Goal: Task Accomplishment & Management: Manage account settings

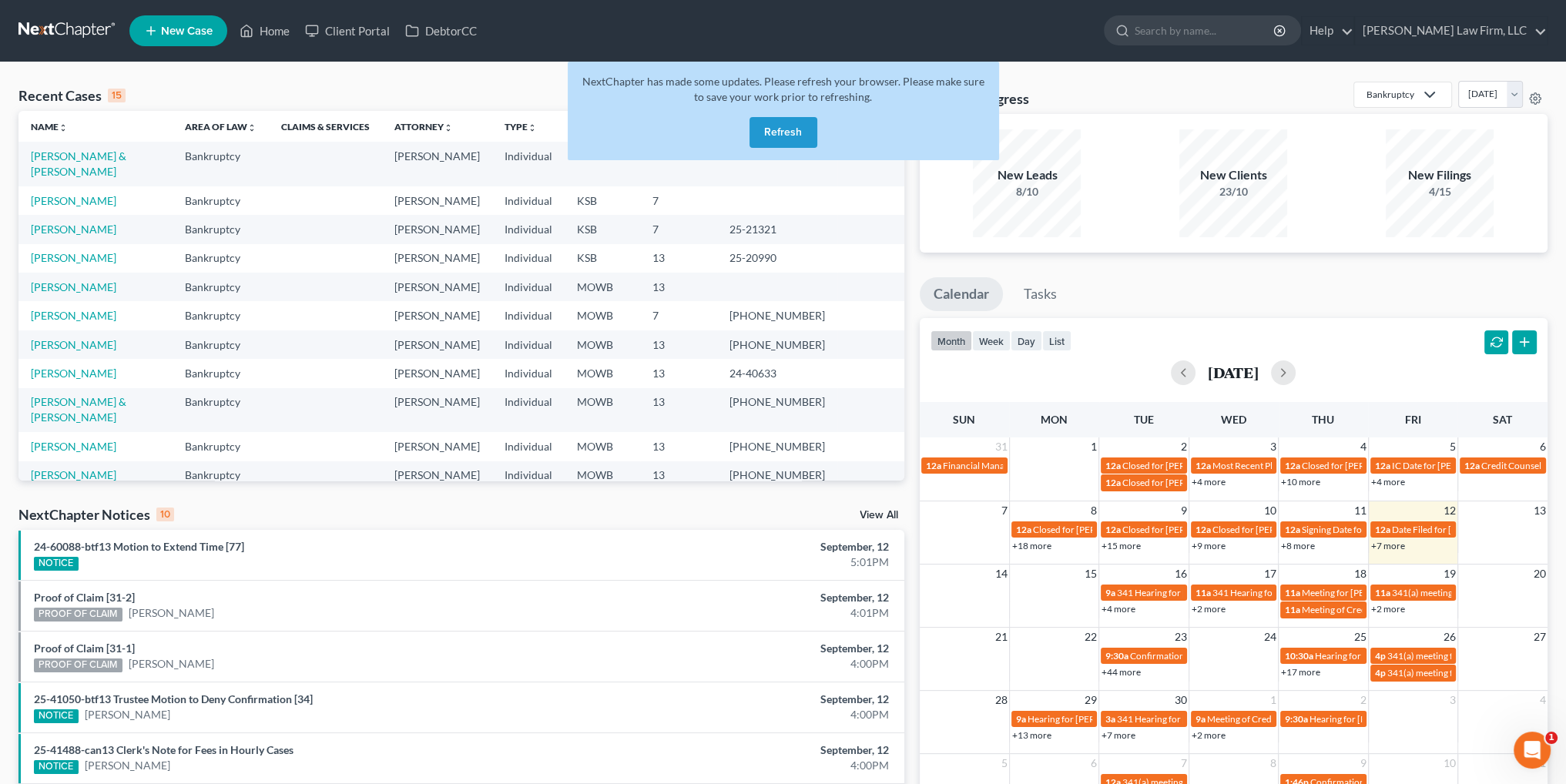
click at [795, 139] on button "Refresh" at bounding box center [783, 132] width 68 height 31
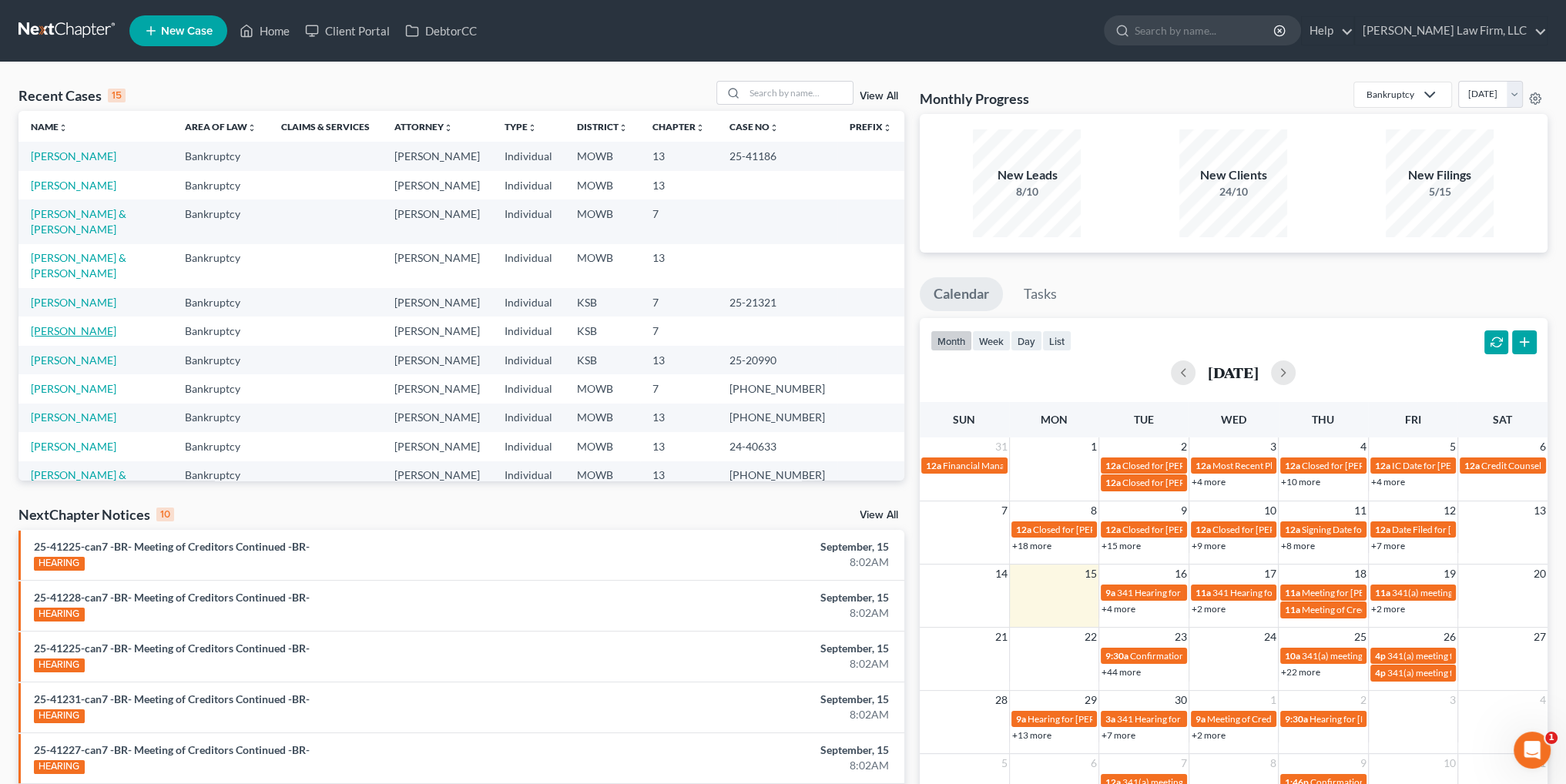
click at [71, 324] on link "[PERSON_NAME]" at bounding box center [74, 330] width 86 height 13
select select "4"
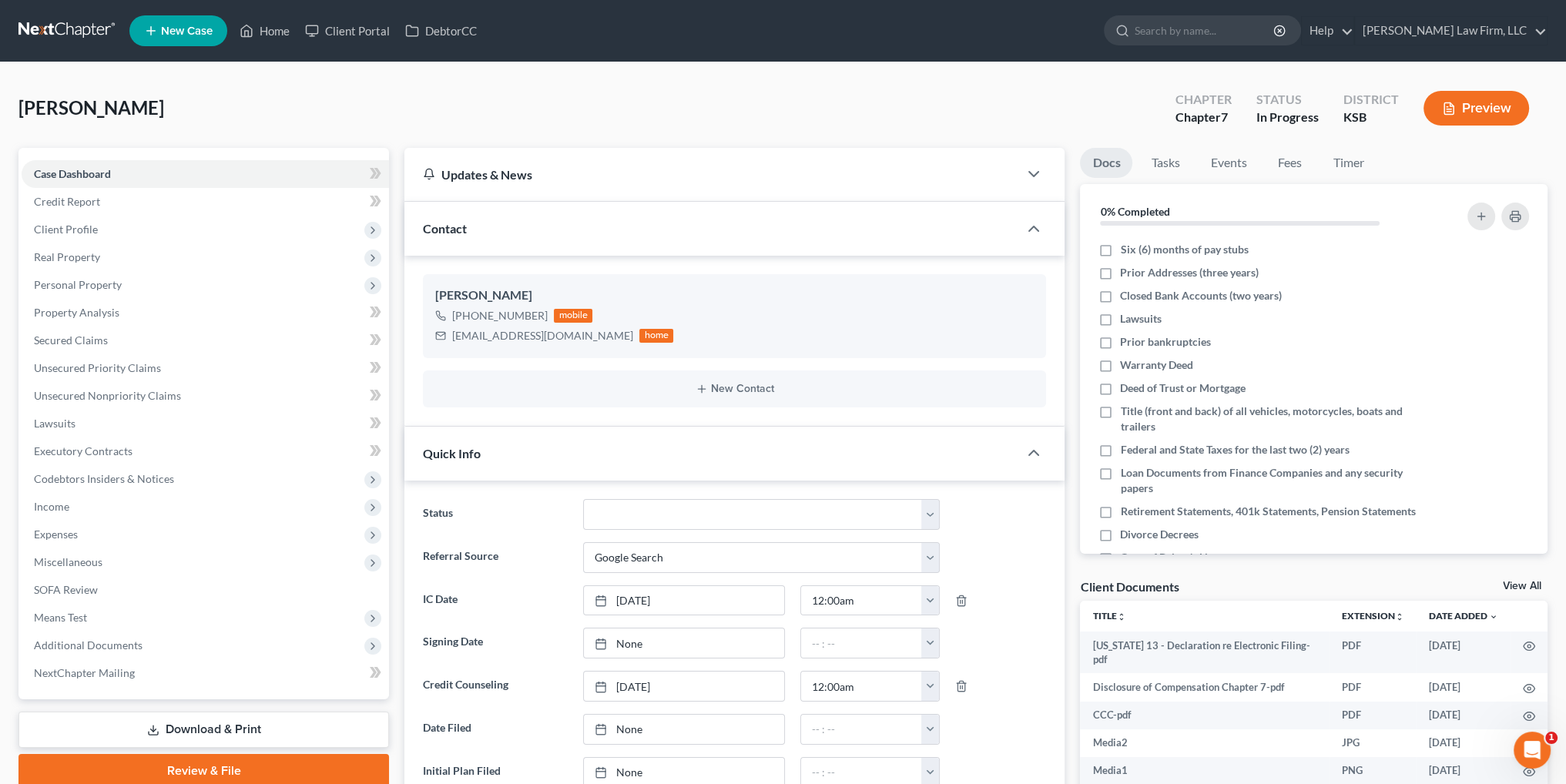
scroll to position [2082, 0]
click at [211, 730] on link "Download & Print" at bounding box center [203, 730] width 370 height 37
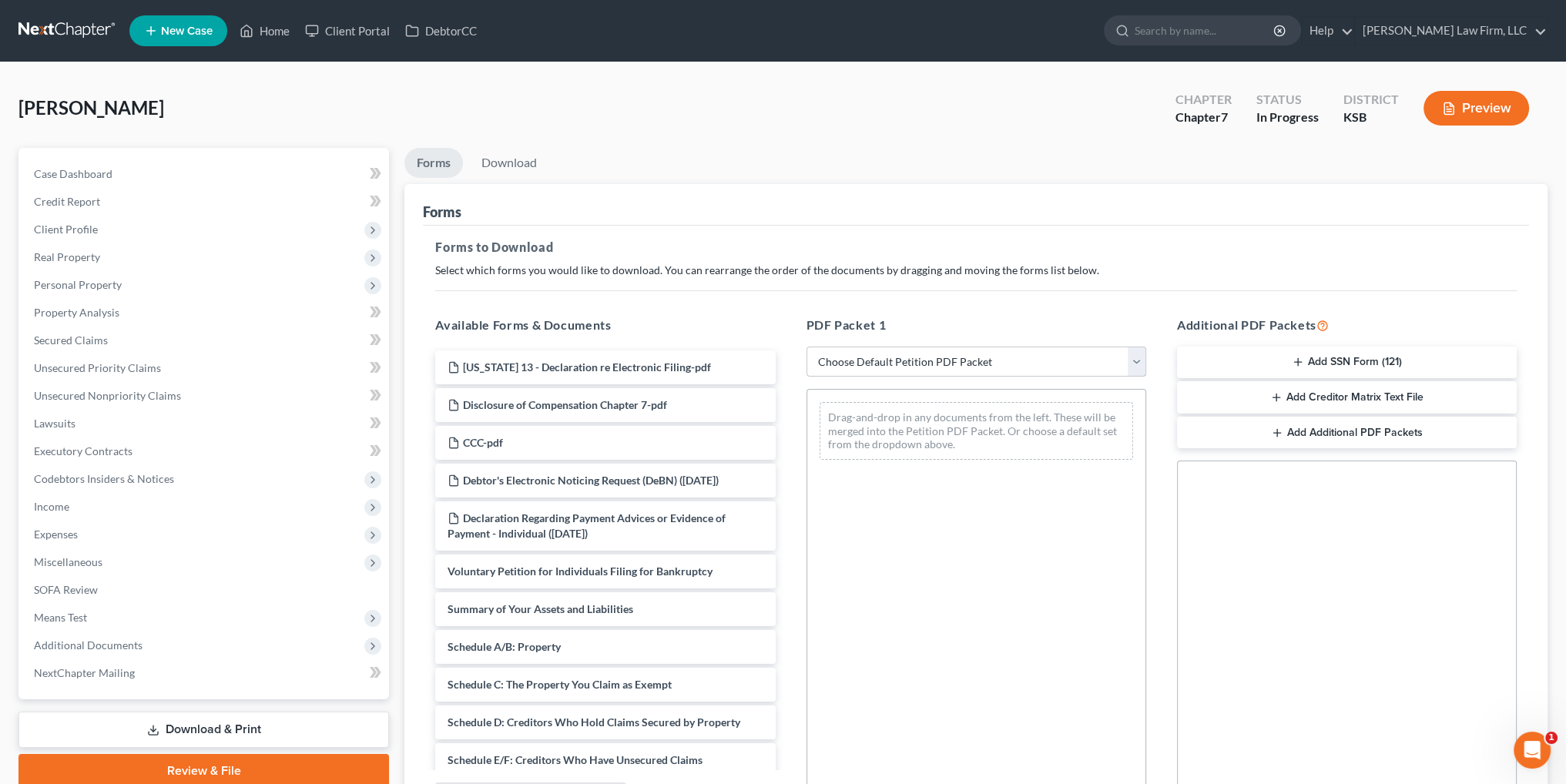
click at [931, 356] on select "Choose Default Petition PDF Packet Complete Bankruptcy Petition (all forms and …" at bounding box center [976, 361] width 339 height 31
select select "0"
click at [806, 346] on select "Choose Default Petition PDF Packet Complete Bankruptcy Petition (all forms and …" at bounding box center [976, 361] width 339 height 31
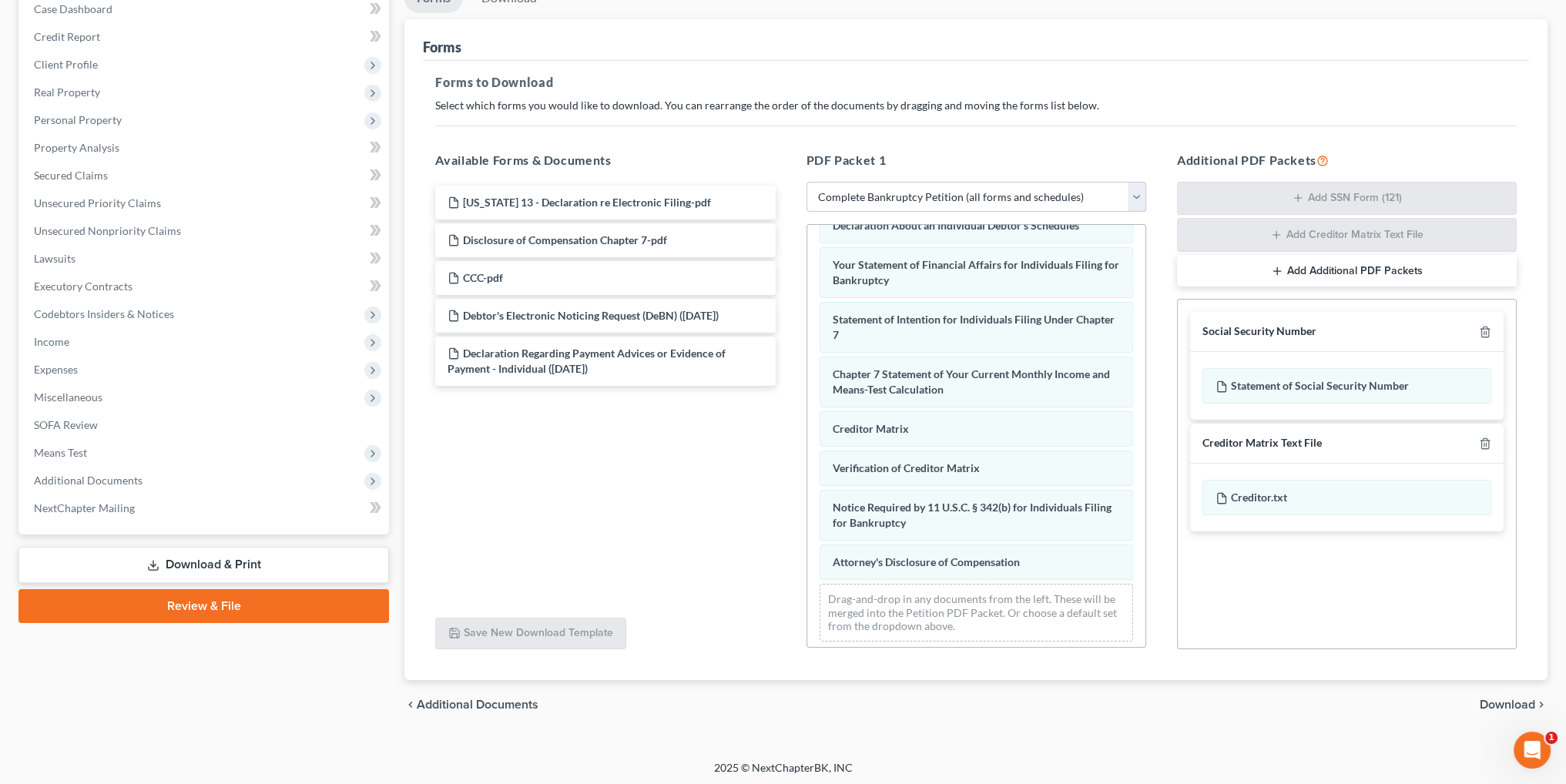
scroll to position [167, 0]
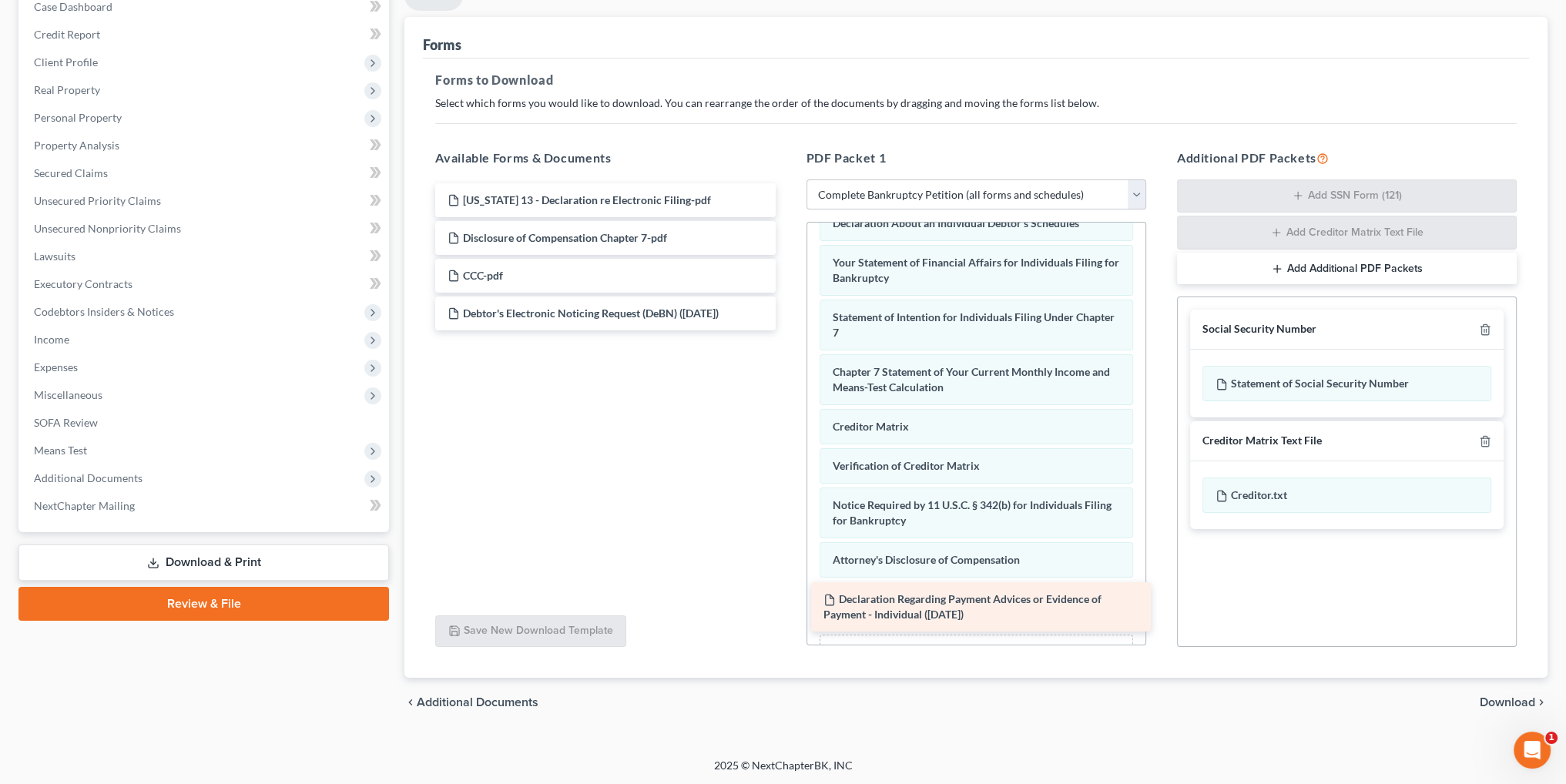
drag, startPoint x: 641, startPoint y: 355, endPoint x: 1017, endPoint y: 604, distance: 451.0
click at [787, 330] on div "Declaration Regarding Payment Advices or Evidence of Payment - Individual ([DAT…" at bounding box center [605, 257] width 364 height 147
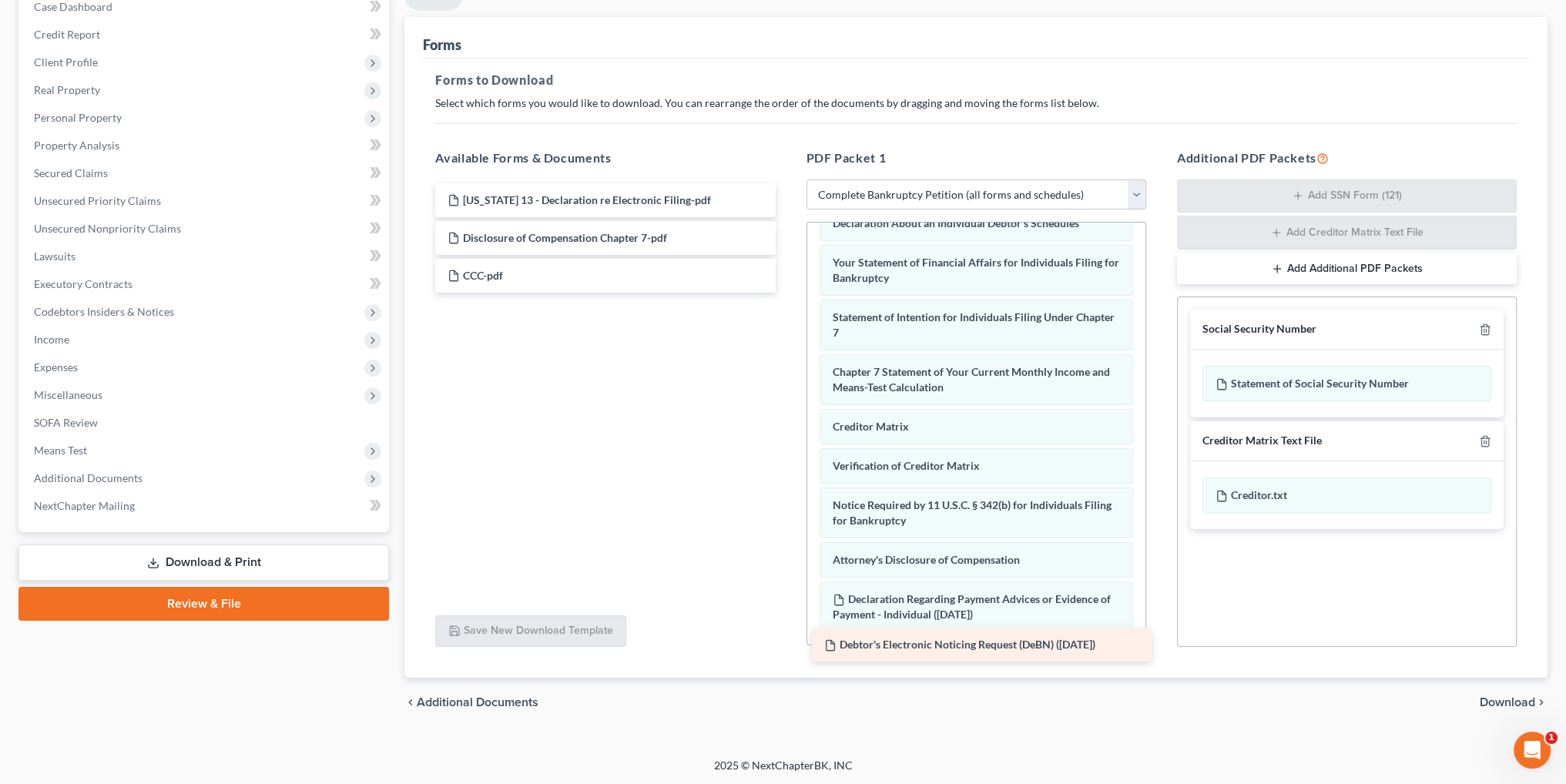
drag, startPoint x: 598, startPoint y: 312, endPoint x: 978, endPoint y: 641, distance: 502.6
click at [787, 292] on div "Debtor's Electronic Noticing Request (DeBN) ([DATE]) [US_STATE] 13 - Declaratio…" at bounding box center [605, 238] width 364 height 110
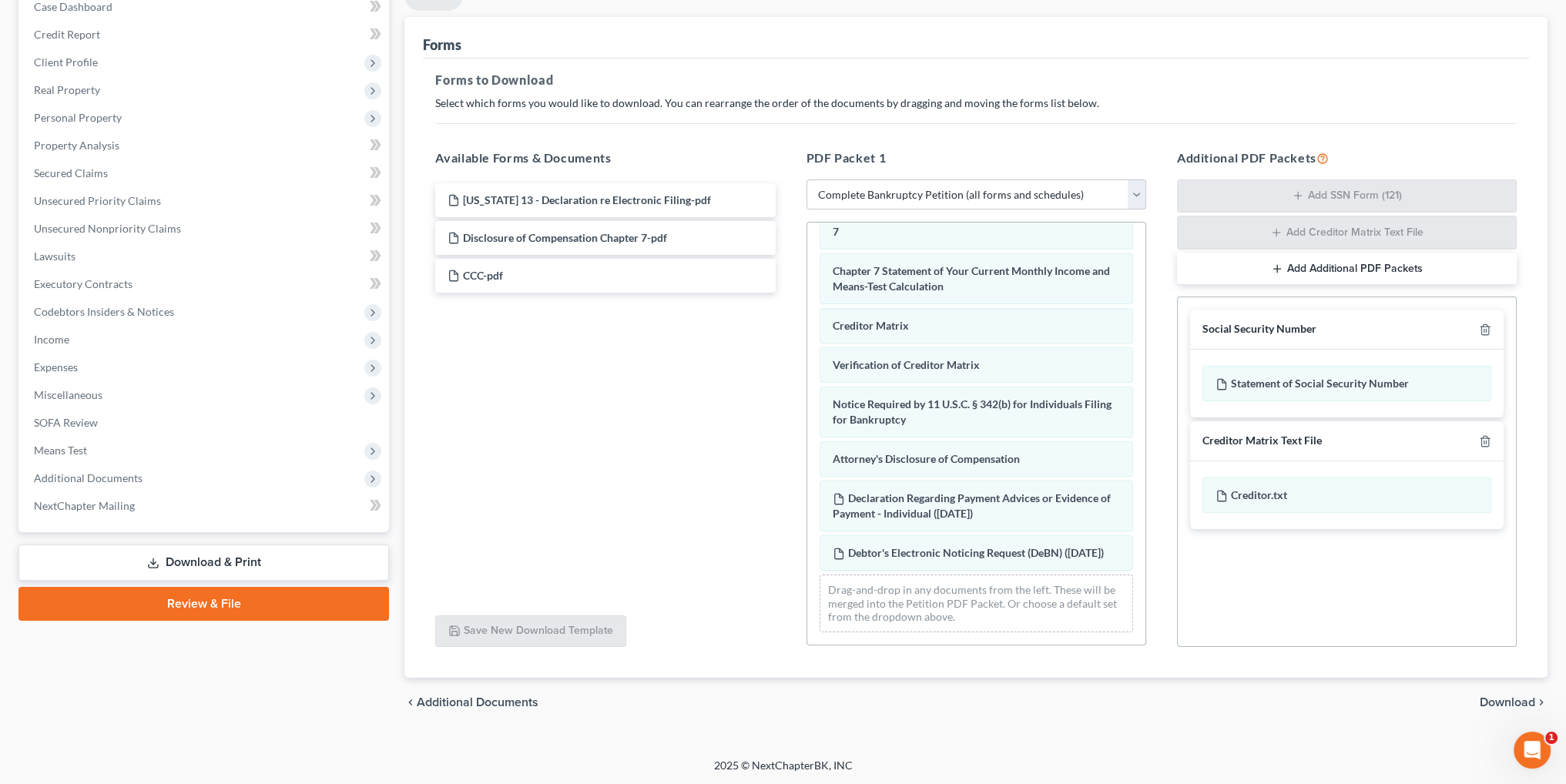
scroll to position [546, 0]
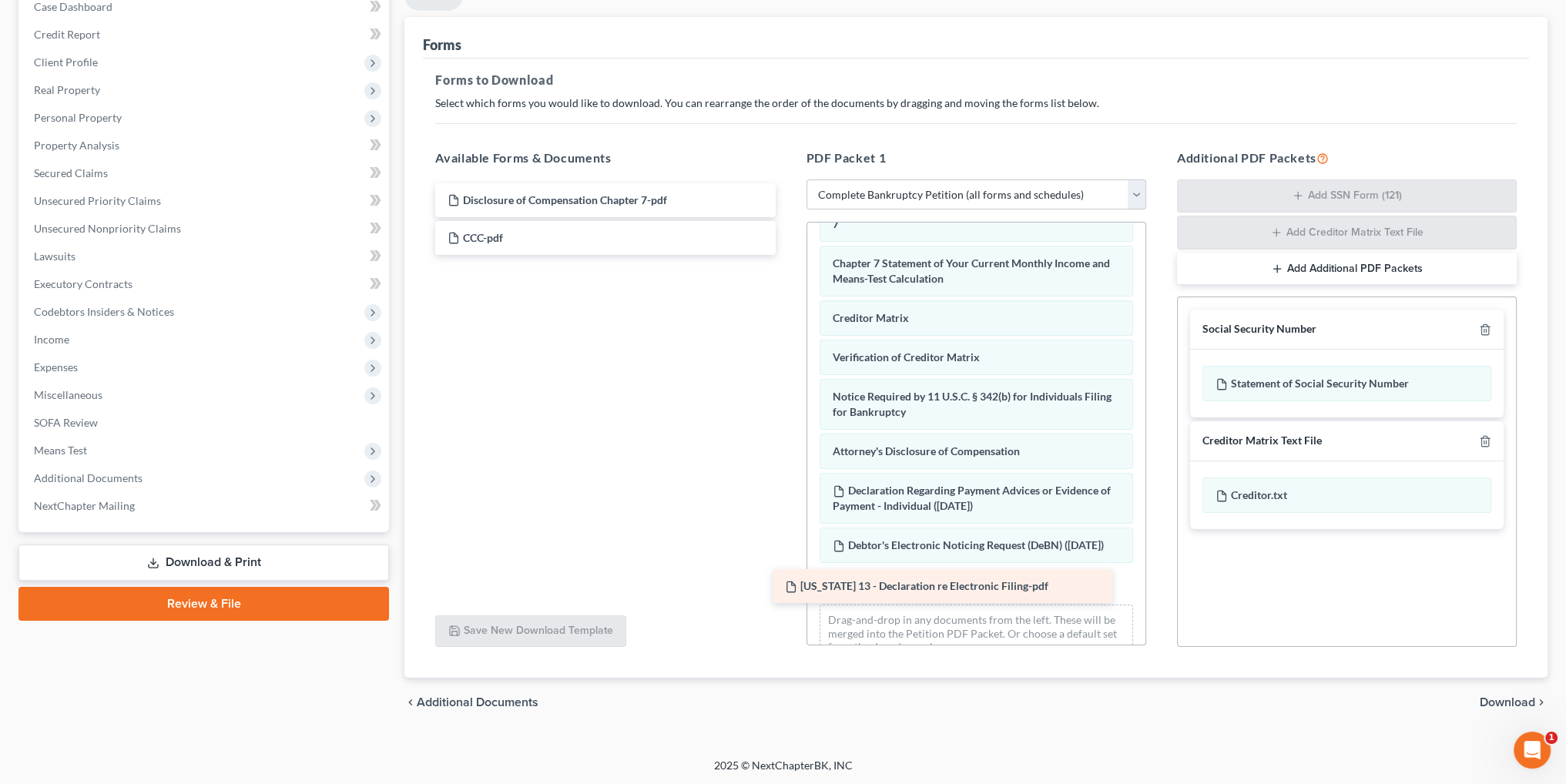
drag, startPoint x: 559, startPoint y: 191, endPoint x: 922, endPoint y: 591, distance: 540.2
click at [787, 255] on div "[US_STATE] 13 - Declaration re Electronic Filing-pdf [US_STATE] 13 - Declaratio…" at bounding box center [605, 219] width 364 height 71
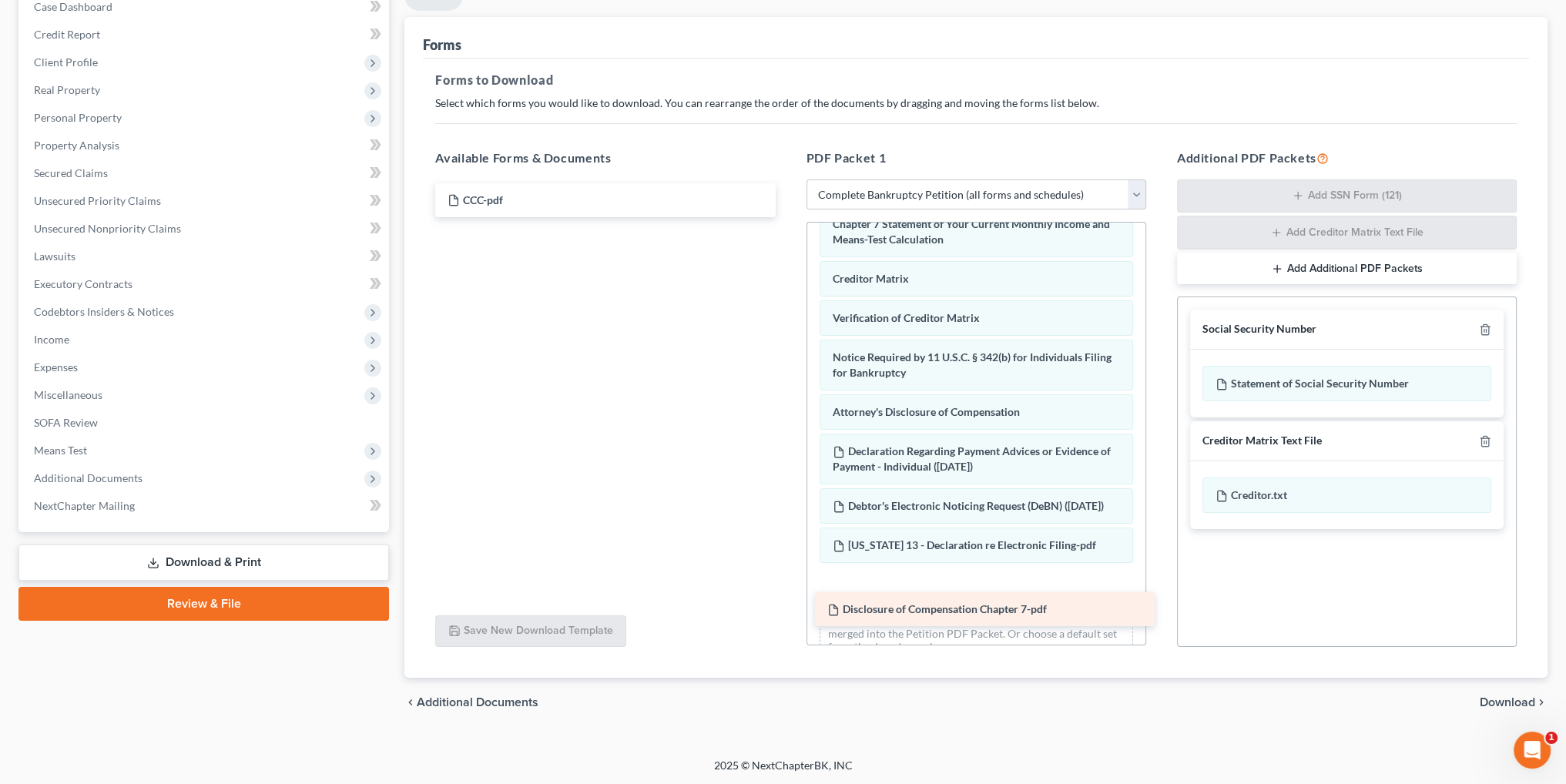
drag, startPoint x: 604, startPoint y: 203, endPoint x: 985, endPoint y: 608, distance: 556.0
click at [787, 217] on div "Disclosure of Compensation Chapter 7-pdf Disclosure of Compensation Chapter 7-p…" at bounding box center [605, 200] width 364 height 34
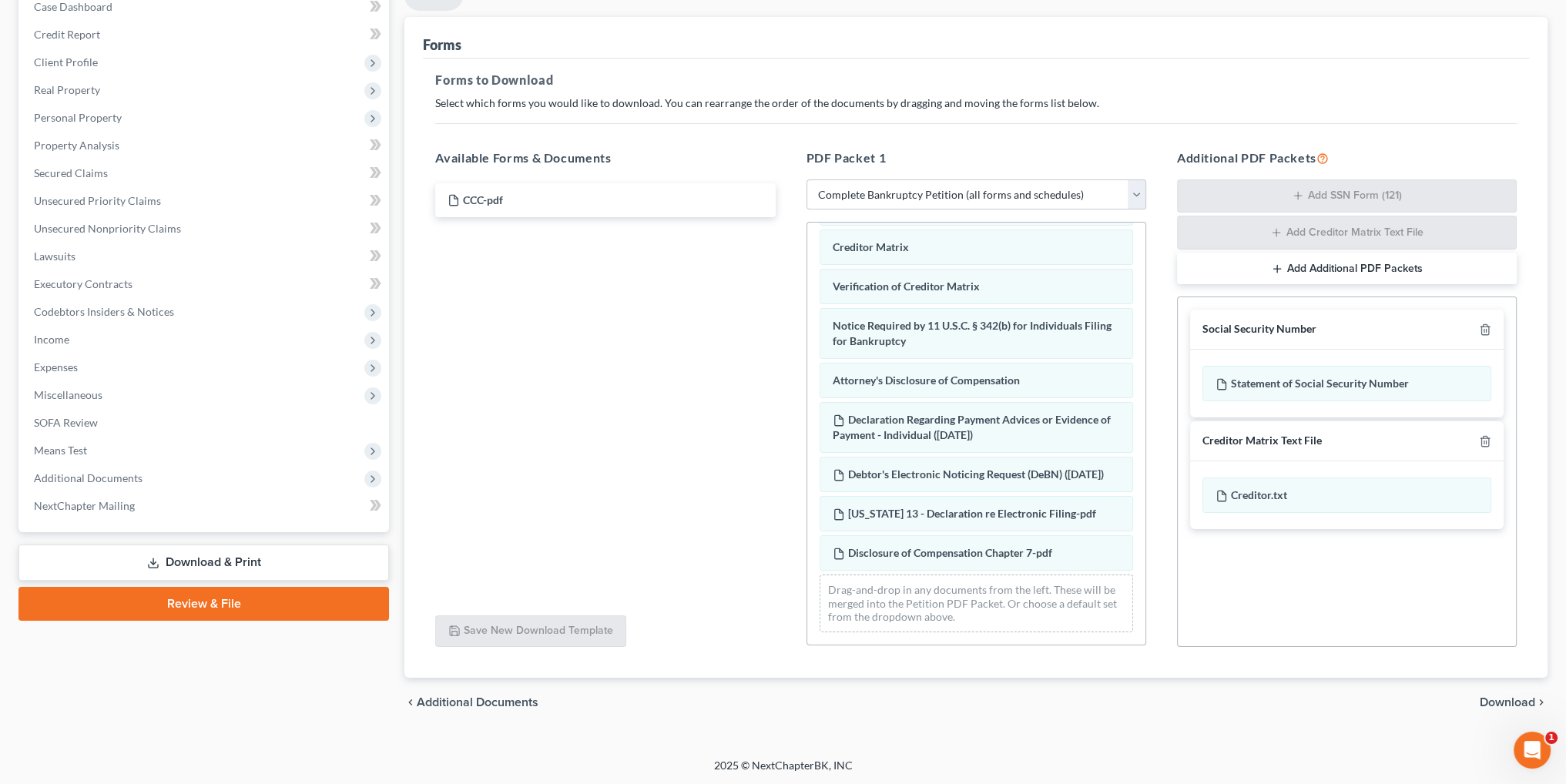
click at [1488, 696] on span "Download" at bounding box center [1507, 702] width 56 height 13
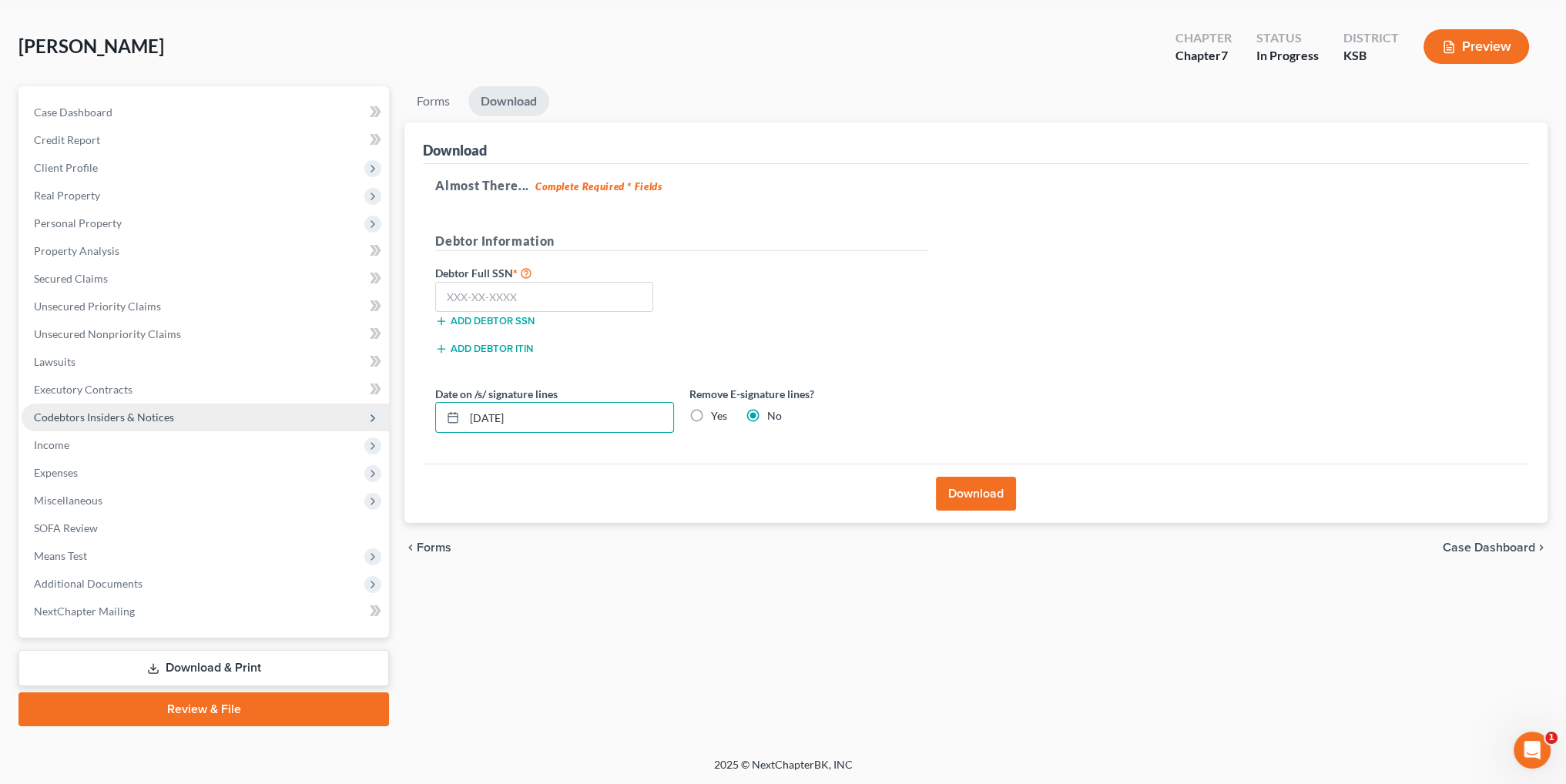
drag, startPoint x: 546, startPoint y: 414, endPoint x: 364, endPoint y: 416, distance: 182.0
click at [364, 416] on div "Petition Navigation Case Dashboard Payments Invoices Payments Payments Credit R…" at bounding box center [783, 407] width 1544 height 640
click at [711, 416] on label "Yes" at bounding box center [719, 415] width 16 height 15
click at [717, 416] on input "Yes" at bounding box center [721, 413] width 10 height 10
radio input "true"
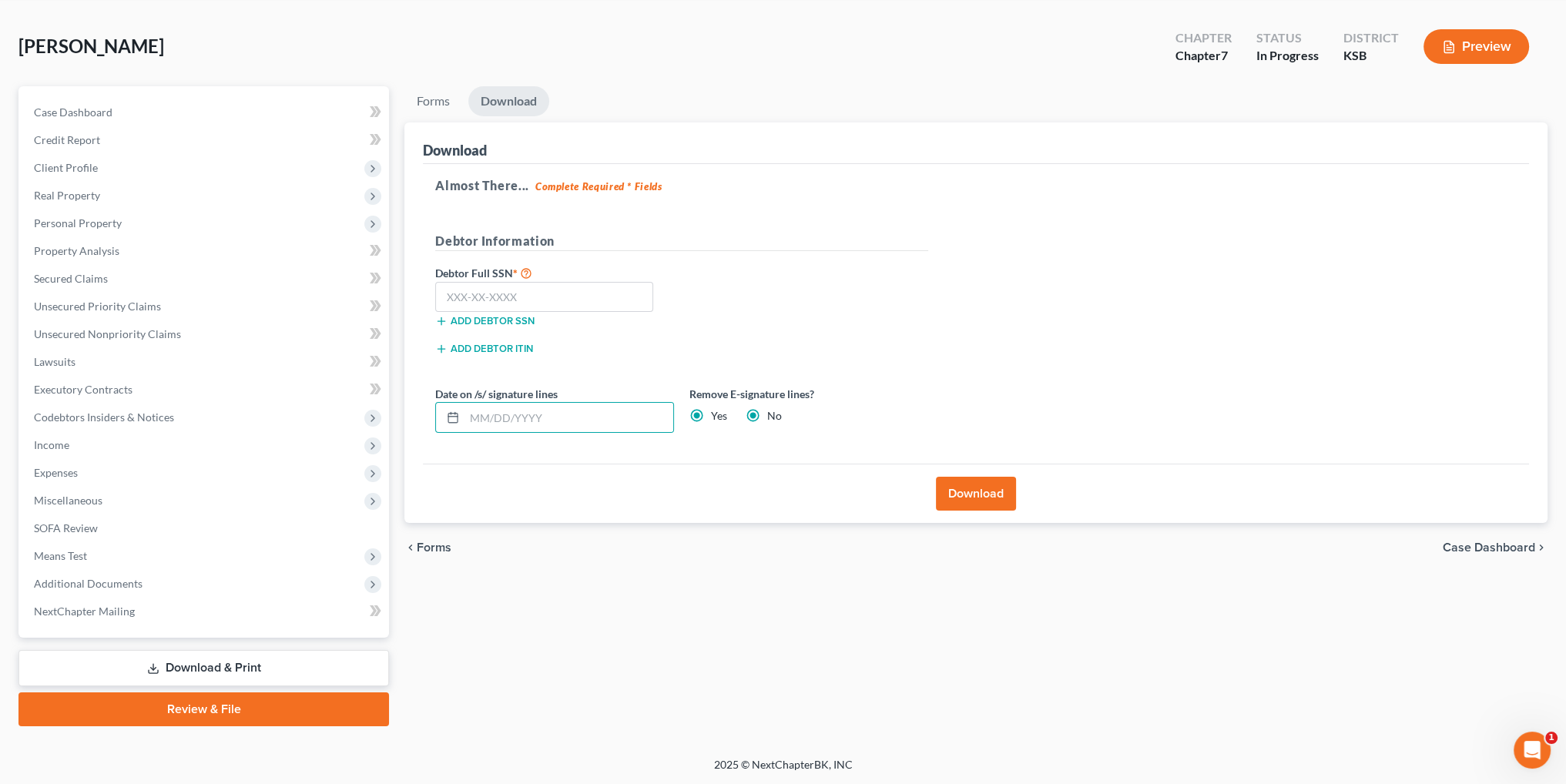
radio input "false"
click at [545, 296] on input "text" at bounding box center [544, 297] width 218 height 31
type input "514-06-1550"
click at [955, 486] on button "Download" at bounding box center [976, 493] width 80 height 34
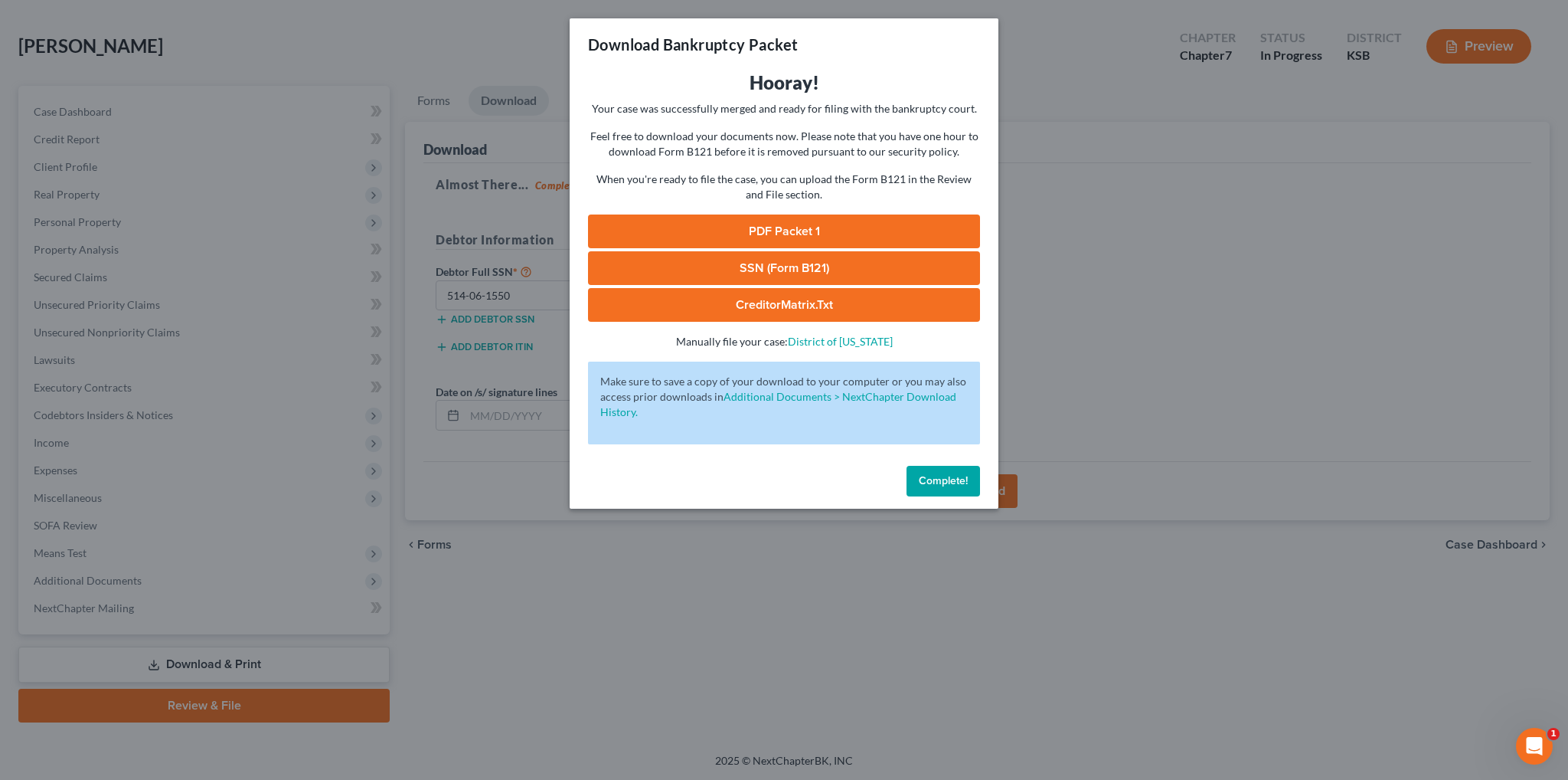
click at [783, 224] on link "PDF Packet 1" at bounding box center [784, 231] width 392 height 34
click at [956, 479] on span "Complete!" at bounding box center [943, 480] width 49 height 13
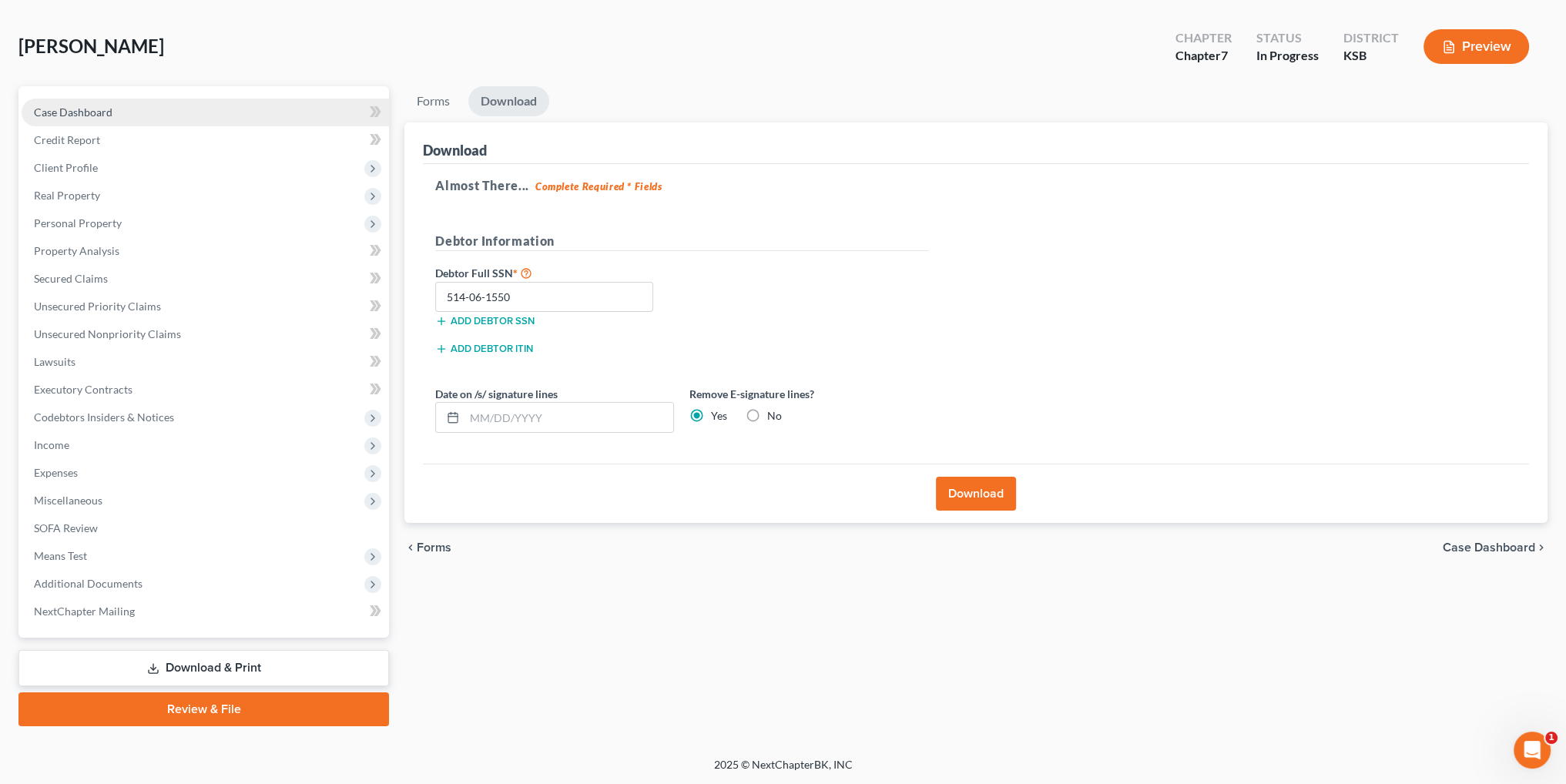
click at [63, 122] on link "Case Dashboard" at bounding box center [205, 112] width 367 height 28
select select "4"
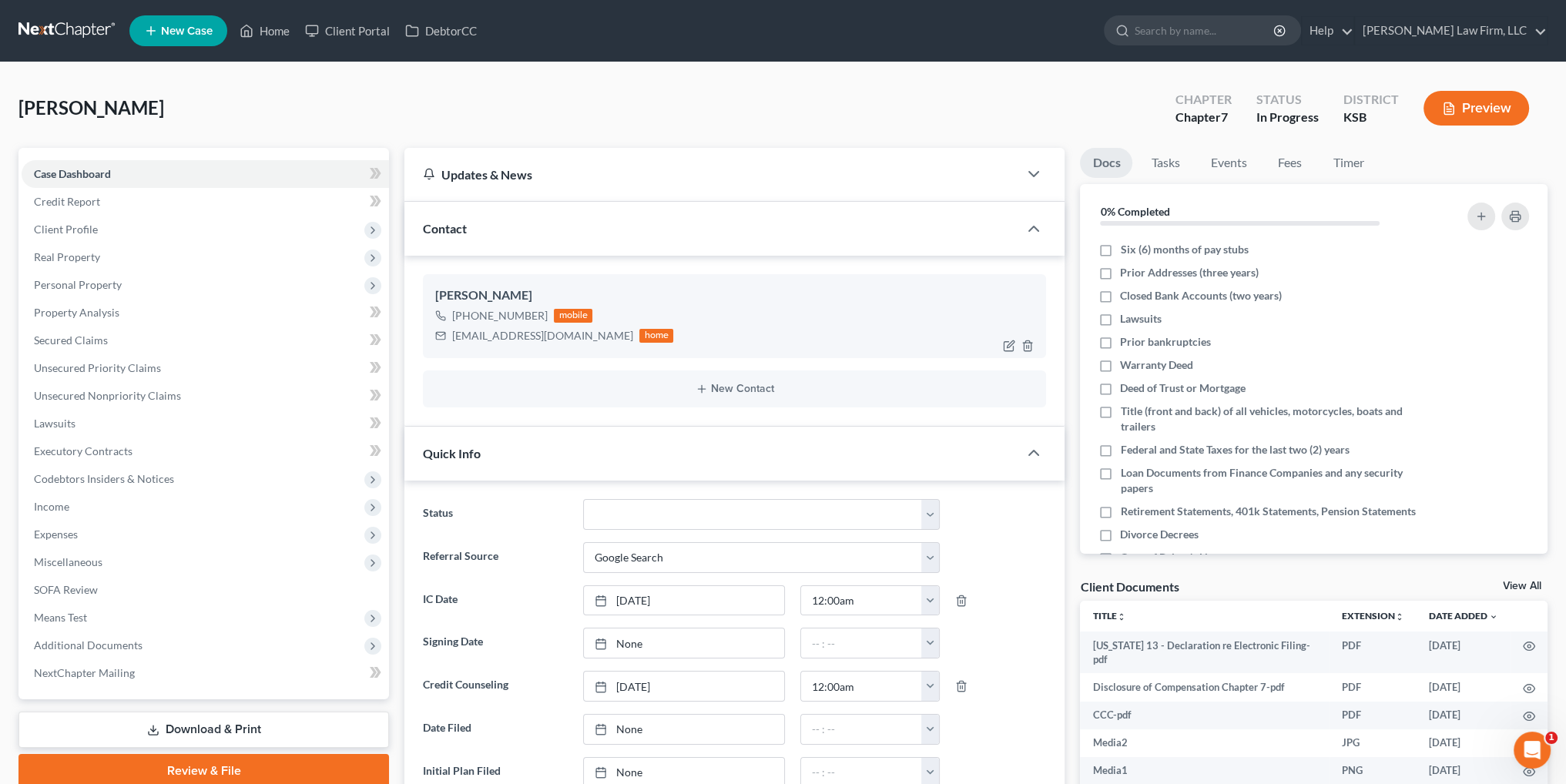
scroll to position [2082, 0]
drag, startPoint x: 559, startPoint y: 339, endPoint x: 454, endPoint y: 341, distance: 105.0
click at [454, 341] on div "[EMAIL_ADDRESS][DOMAIN_NAME] home" at bounding box center [555, 335] width 238 height 20
copy div "[EMAIL_ADDRESS][DOMAIN_NAME]"
click at [269, 29] on link "Home" at bounding box center [265, 30] width 65 height 28
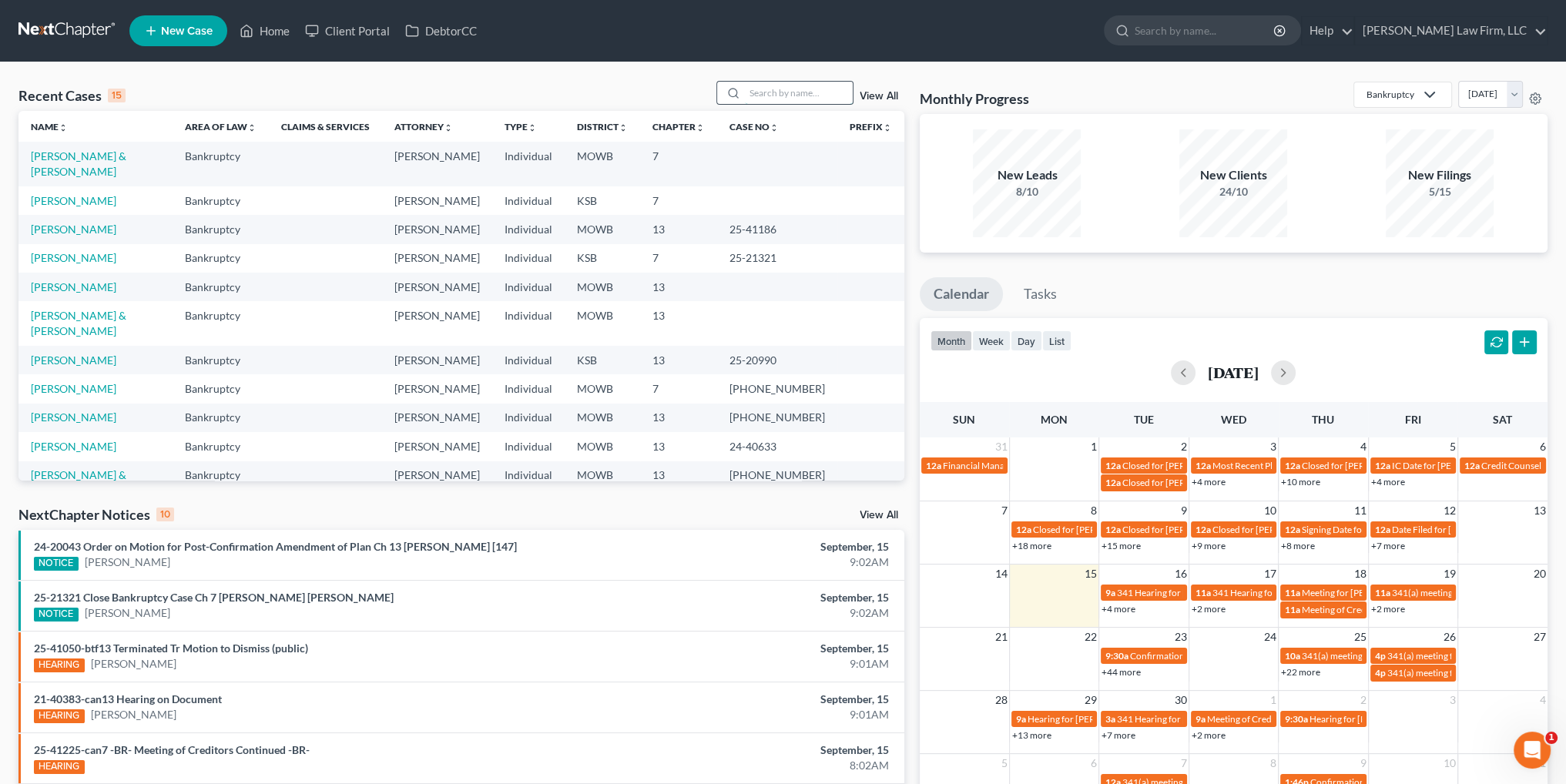
click at [783, 90] on input "search" at bounding box center [798, 93] width 108 height 22
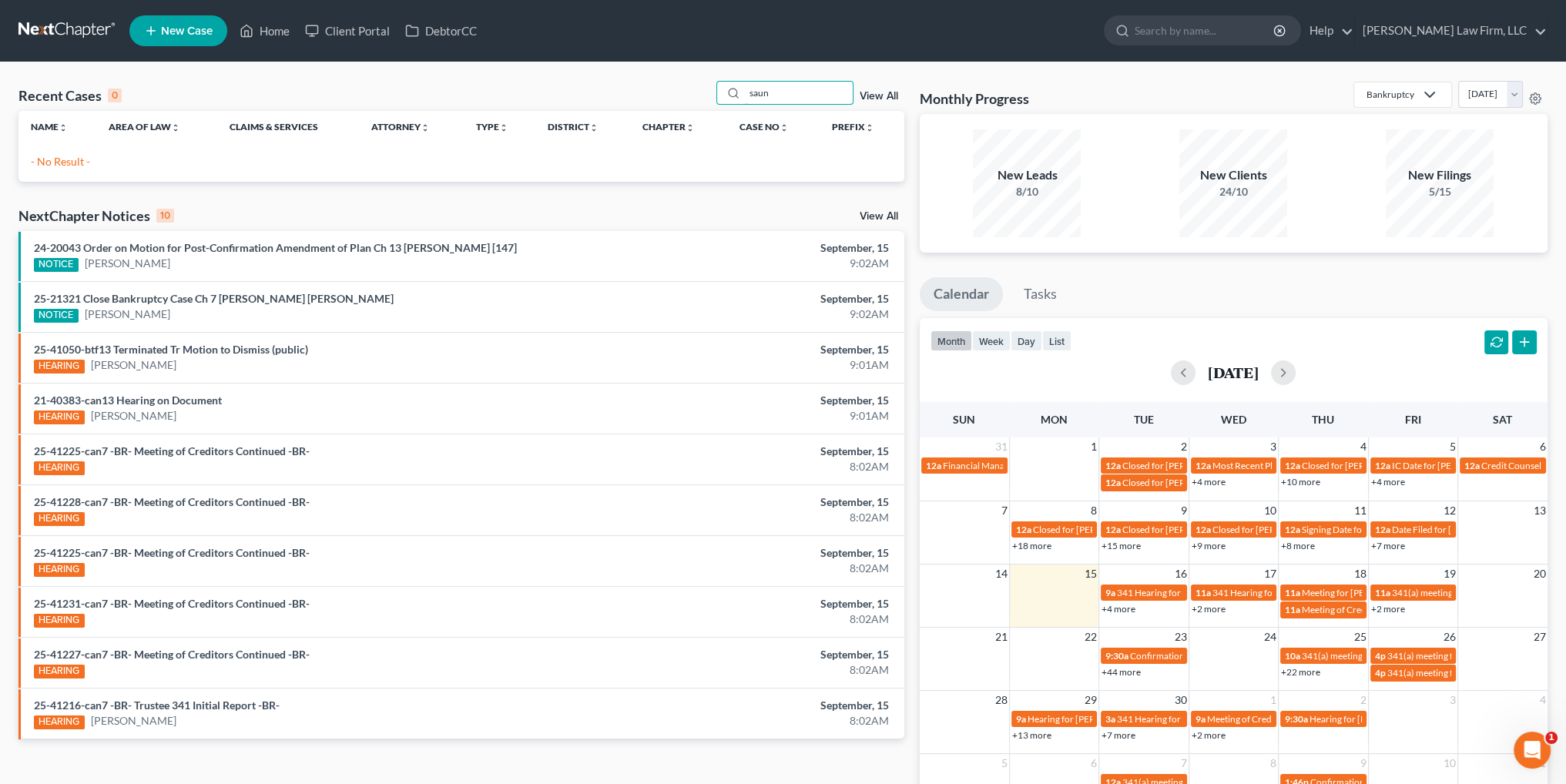
type input "saun"
click at [876, 95] on link "View All" at bounding box center [879, 96] width 38 height 11
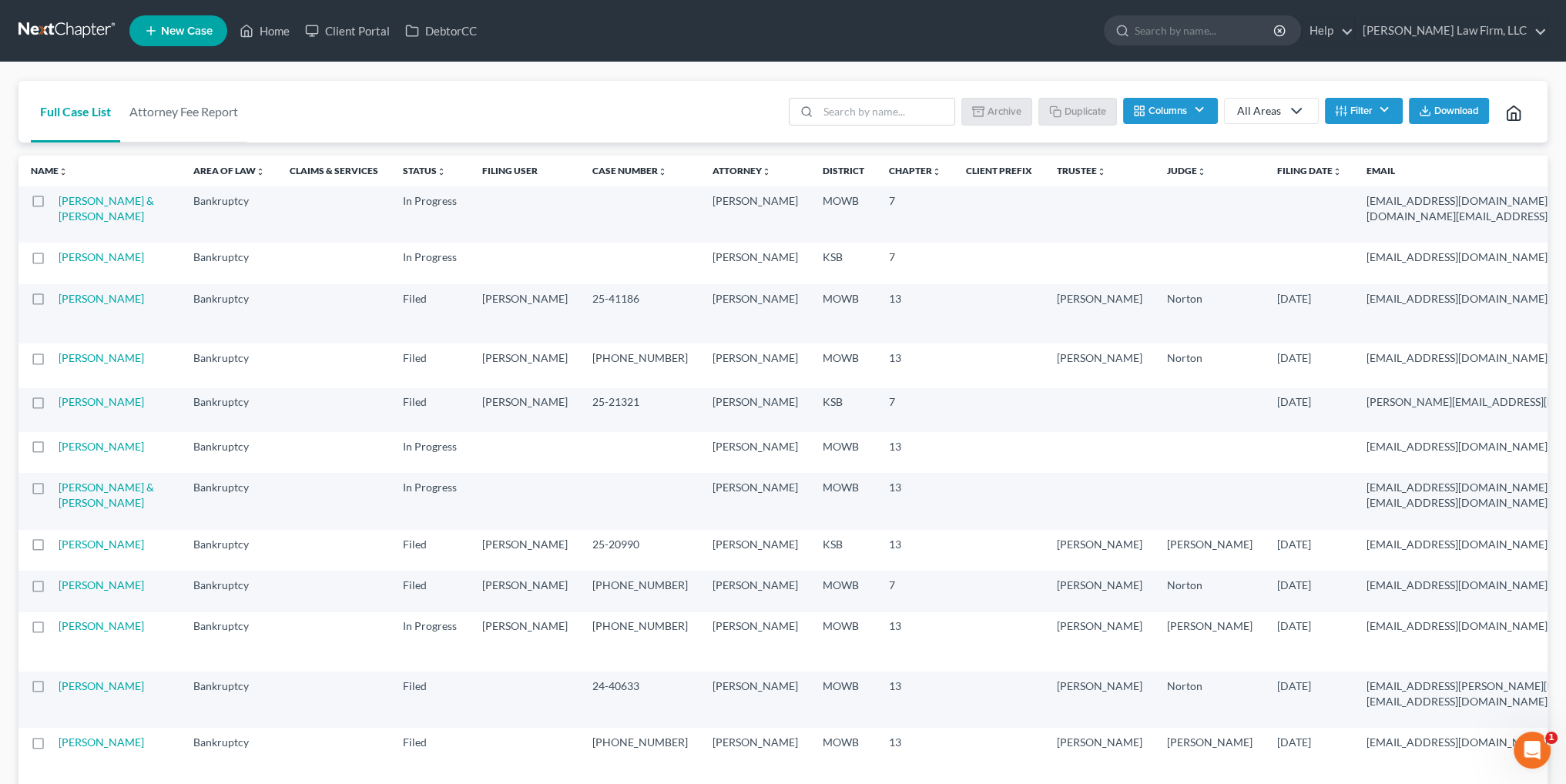
click at [1288, 114] on icon at bounding box center [1296, 110] width 18 height 18
click at [1352, 114] on button "Filter" at bounding box center [1363, 110] width 78 height 26
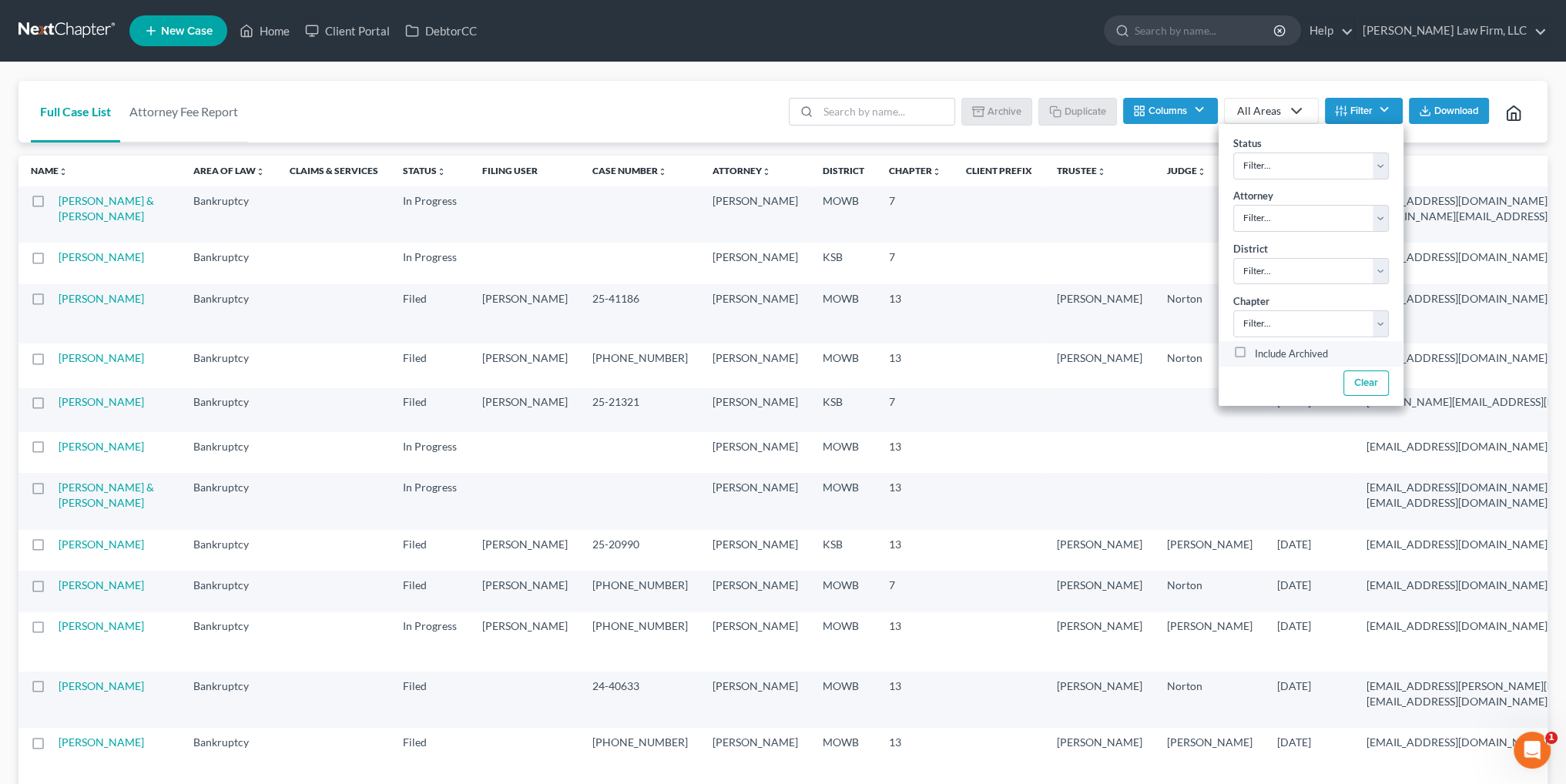
click at [1255, 353] on label "Include Archived" at bounding box center [1291, 353] width 73 height 18
click at [1261, 353] on input "Include Archived" at bounding box center [1266, 350] width 10 height 10
checkbox input "true"
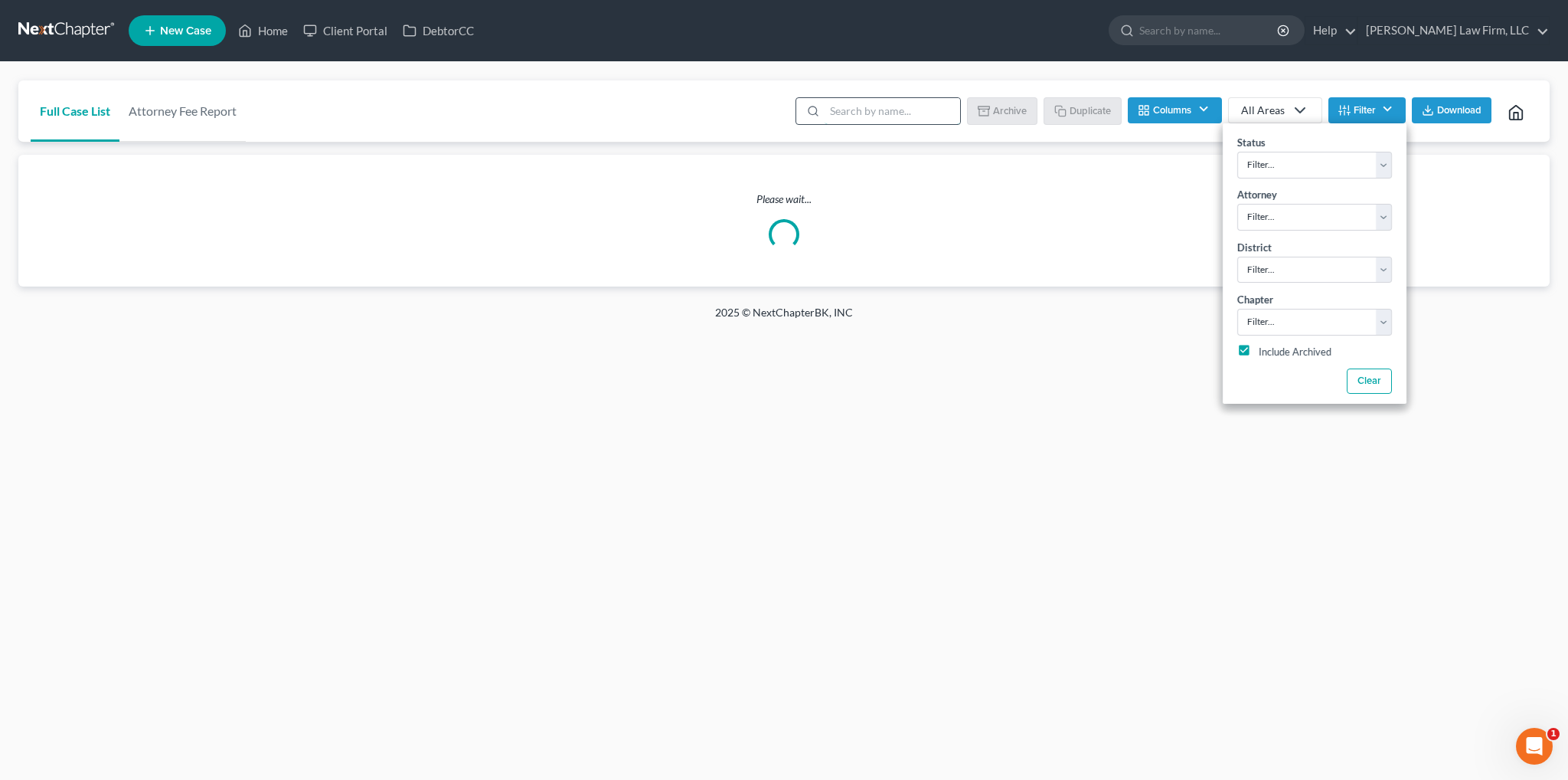
click at [867, 115] on input "search" at bounding box center [893, 111] width 136 height 26
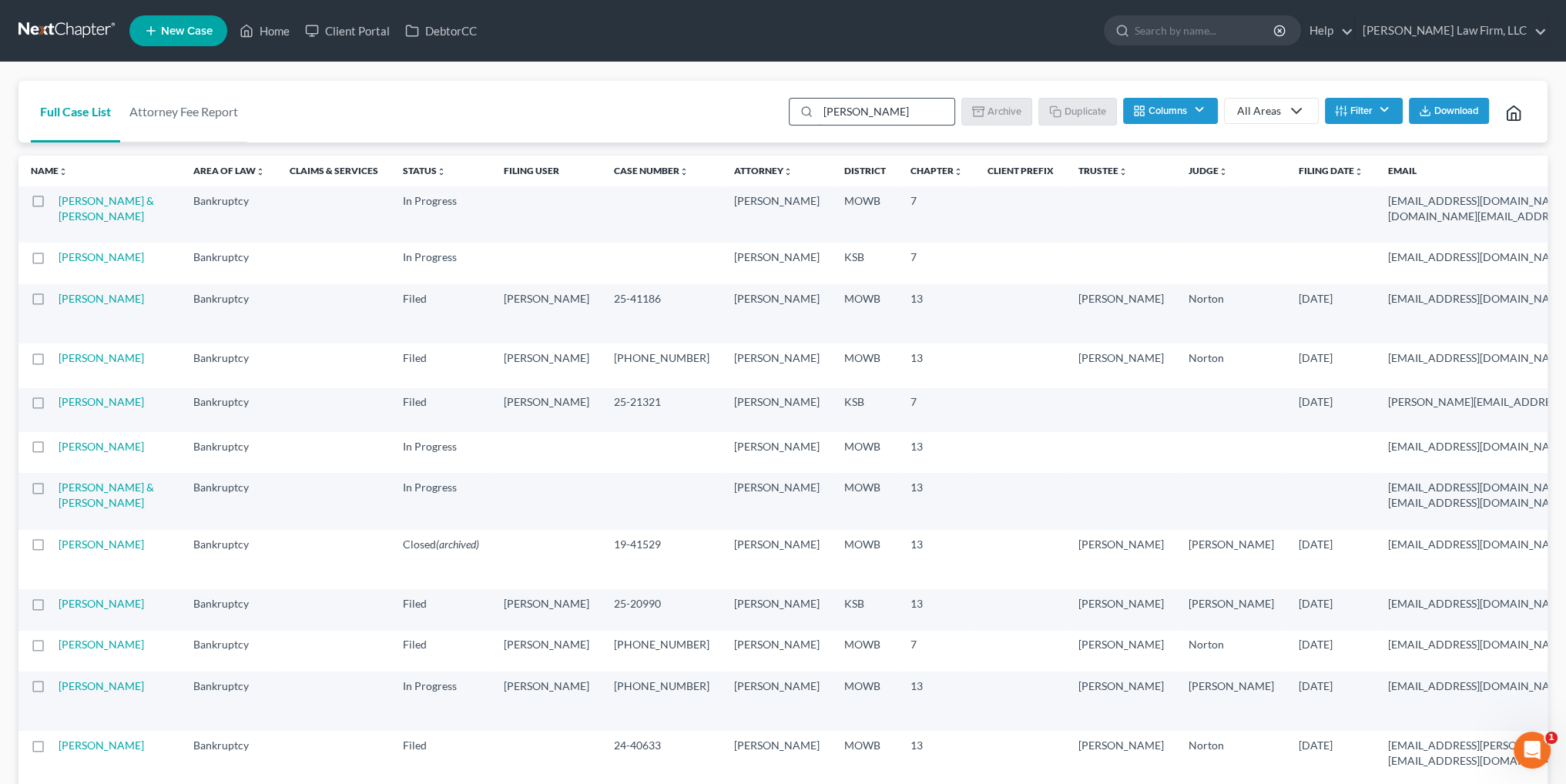
type input "[PERSON_NAME]"
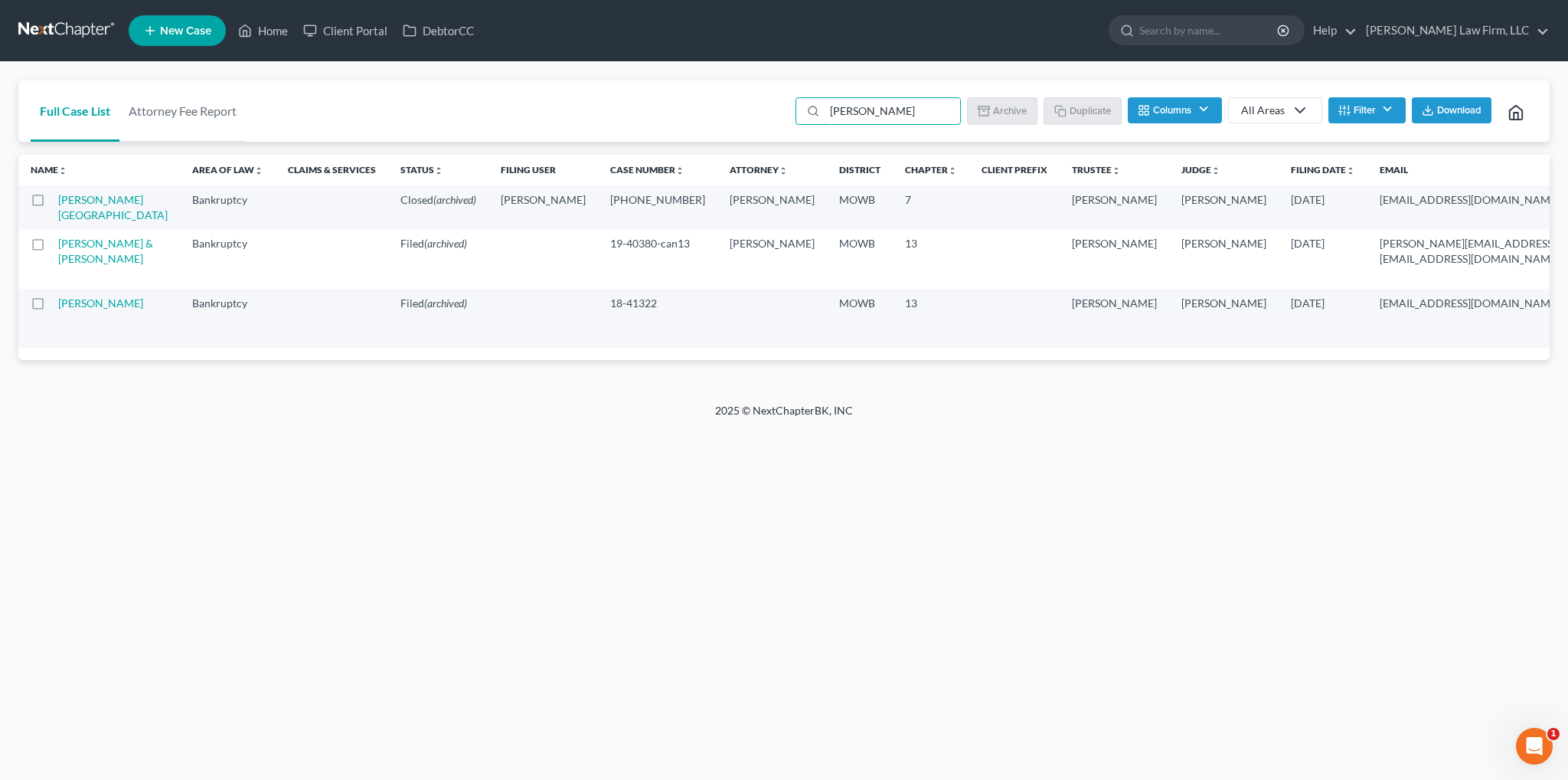
click at [80, 221] on td "[PERSON_NAME][GEOGRAPHIC_DATA]" at bounding box center [119, 207] width 122 height 43
click at [80, 213] on link "[PERSON_NAME][GEOGRAPHIC_DATA]" at bounding box center [113, 207] width 110 height 28
select select "2"
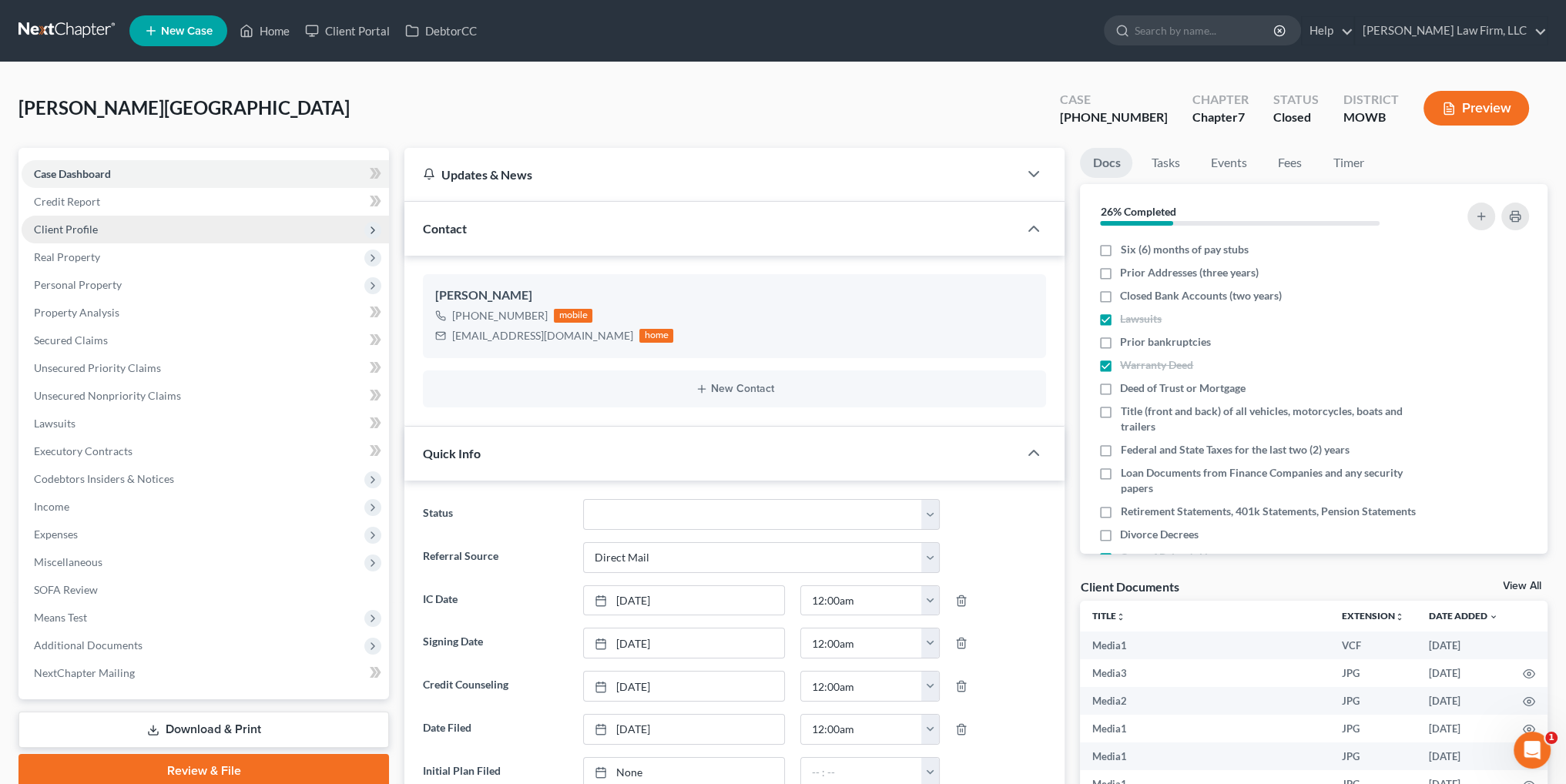
click at [69, 227] on span "Client Profile" at bounding box center [66, 229] width 64 height 13
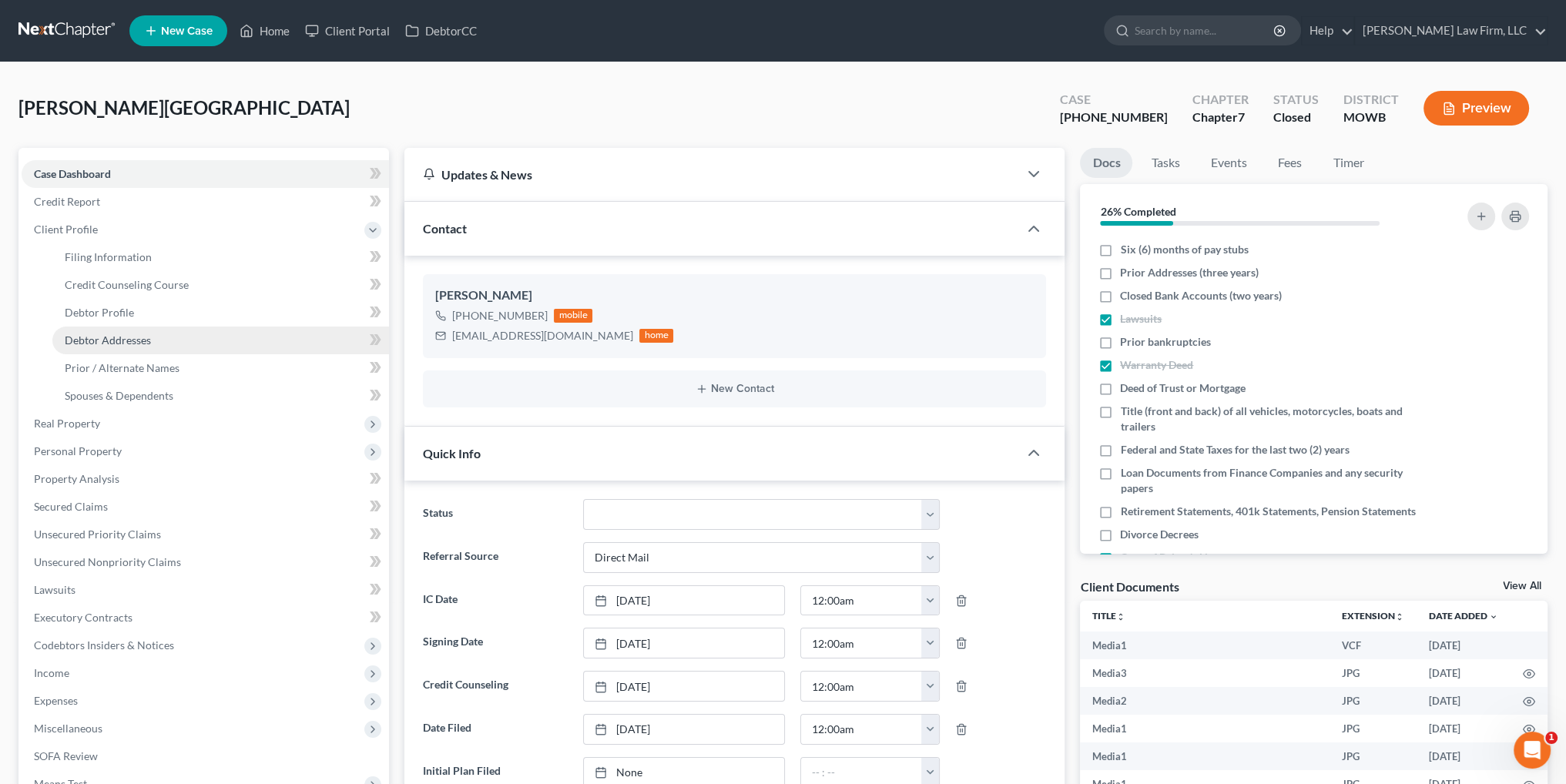
click at [111, 337] on span "Debtor Addresses" at bounding box center [107, 340] width 87 height 13
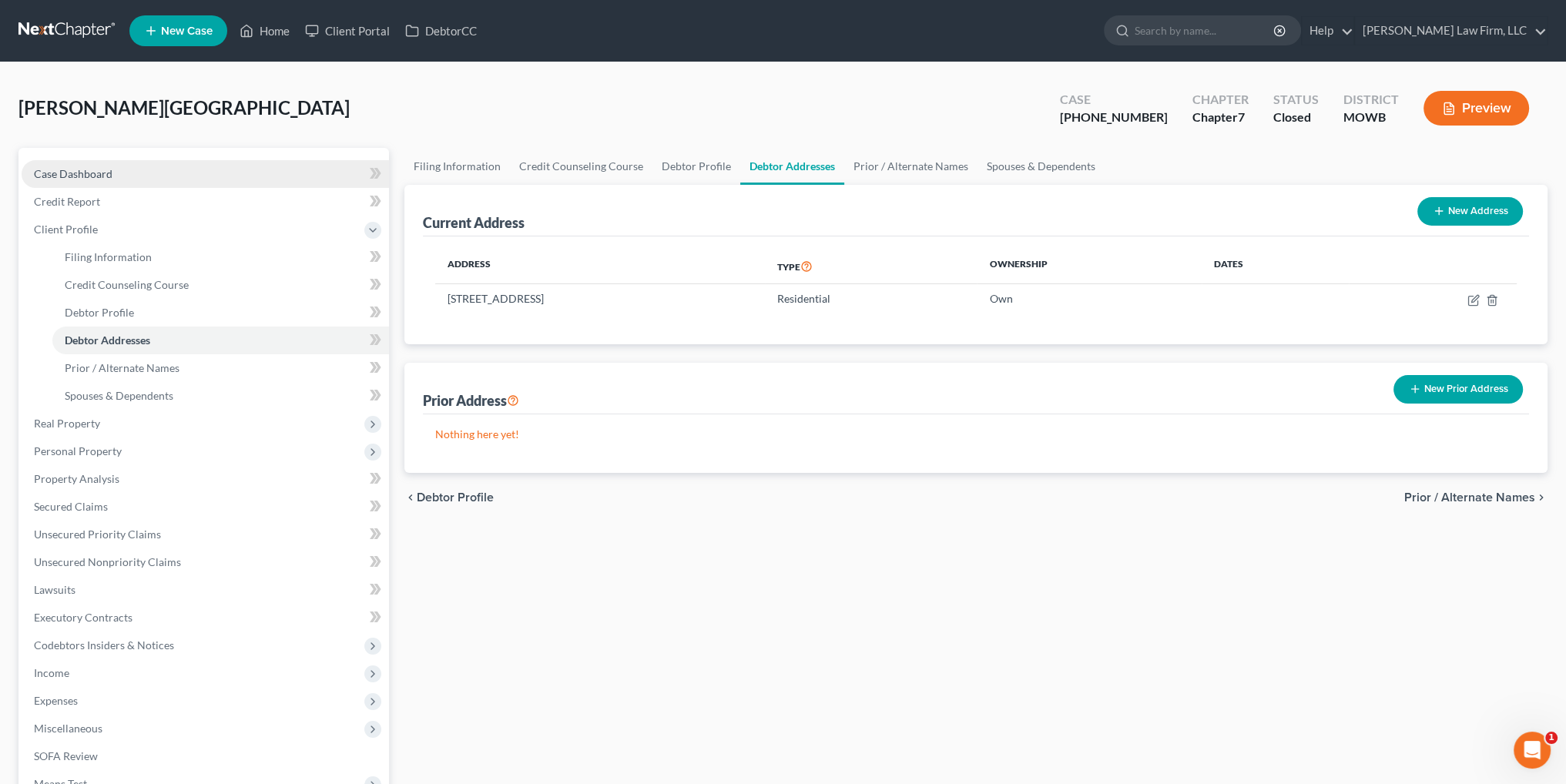
click at [71, 175] on span "Case Dashboard" at bounding box center [73, 173] width 79 height 13
select select "2"
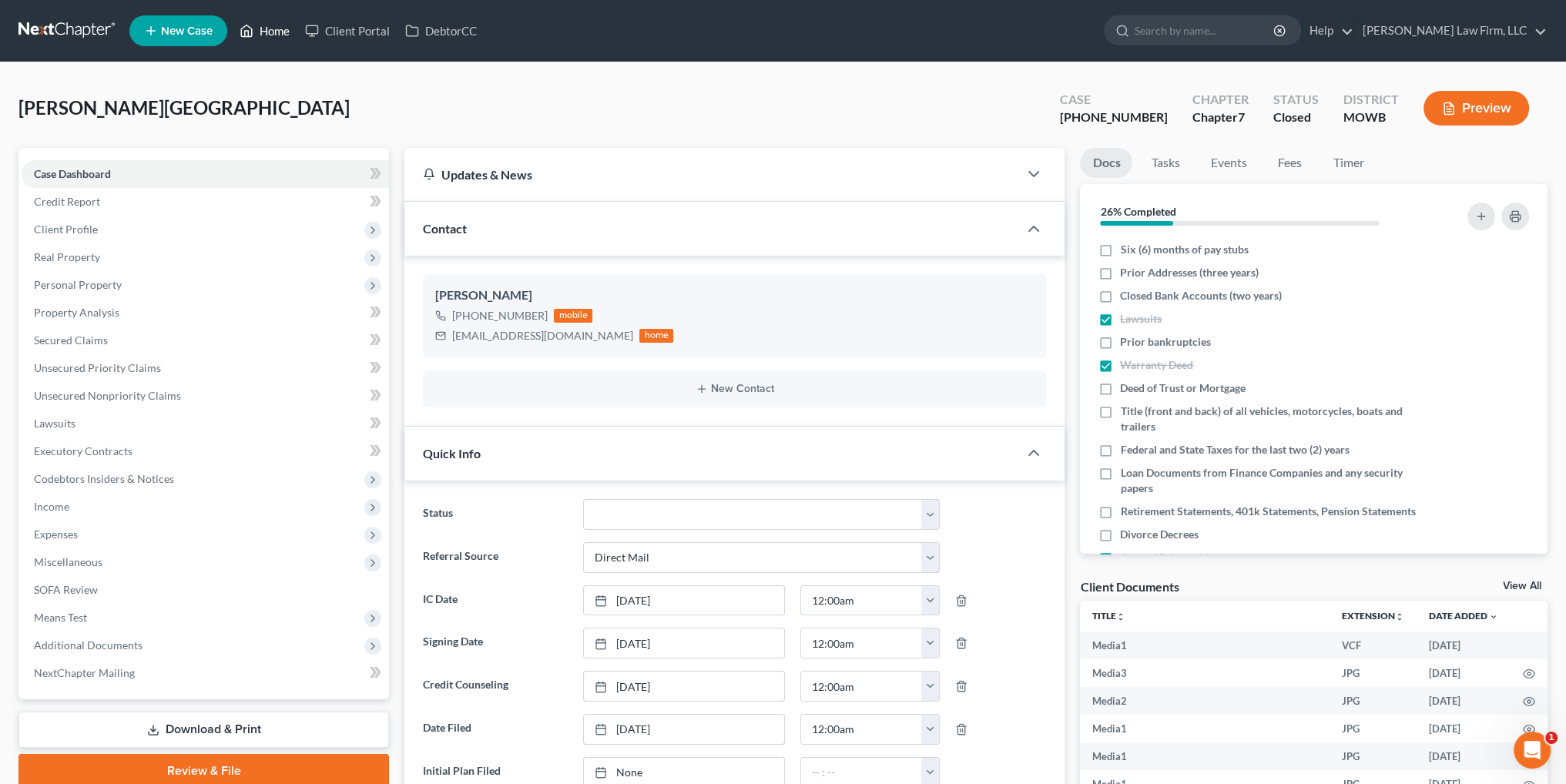
scroll to position [13112, 0]
click at [263, 25] on link "Home" at bounding box center [265, 30] width 65 height 28
